Goal: Check status: Check status

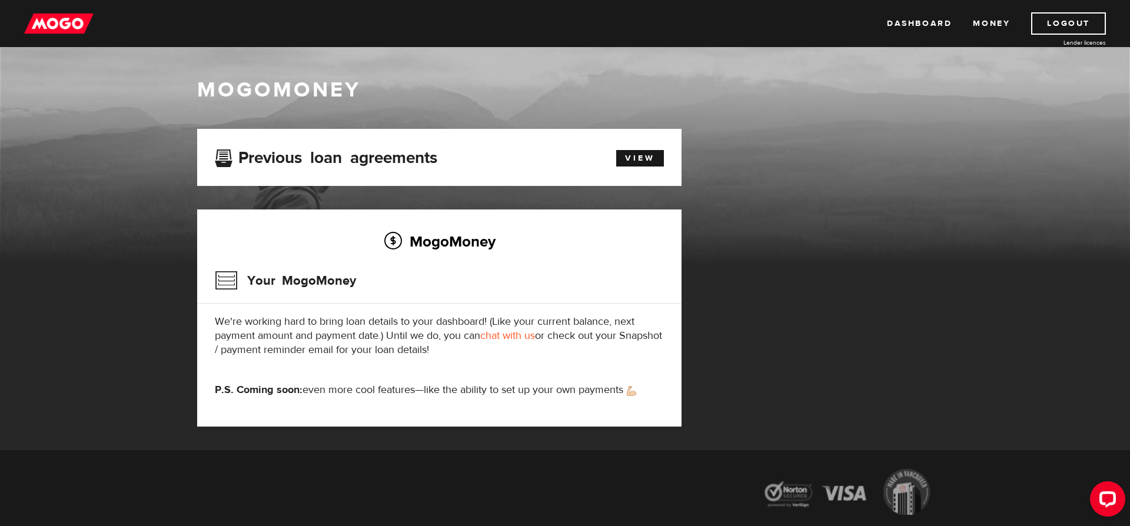
click at [64, 22] on img at bounding box center [58, 23] width 69 height 22
click at [75, 16] on img at bounding box center [58, 23] width 69 height 22
click at [673, 158] on div "Previous loan agreements View" at bounding box center [439, 157] width 484 height 57
click at [659, 158] on link "View" at bounding box center [640, 158] width 48 height 16
